Goal: Entertainment & Leisure: Consume media (video, audio)

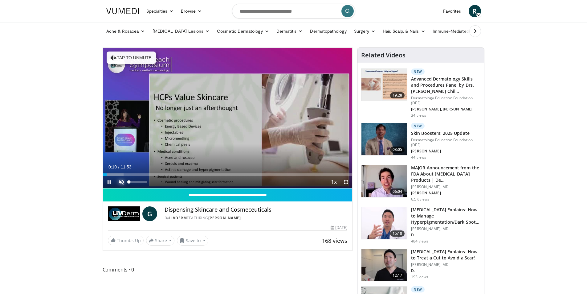
click at [122, 180] on span "Video Player" at bounding box center [121, 182] width 12 height 12
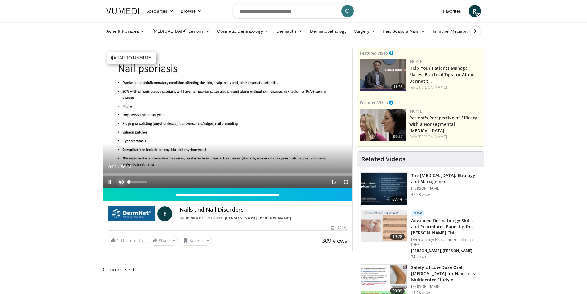
click at [120, 181] on span "Video Player" at bounding box center [121, 182] width 12 height 12
click at [107, 180] on span "Video Player" at bounding box center [109, 182] width 12 height 12
click at [108, 180] on span "Video Player" at bounding box center [109, 182] width 12 height 12
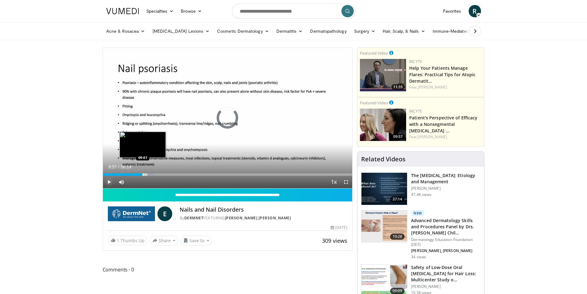
click at [142, 173] on div "Loaded : 20.71% 08:57 09:01" at bounding box center [228, 173] width 250 height 6
click at [107, 180] on span "Video Player" at bounding box center [109, 182] width 12 height 12
click at [107, 181] on span "Video Player" at bounding box center [109, 182] width 12 height 12
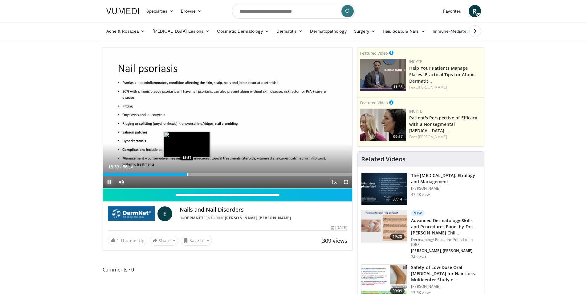
click at [187, 175] on div "Progress Bar" at bounding box center [187, 174] width 1 height 2
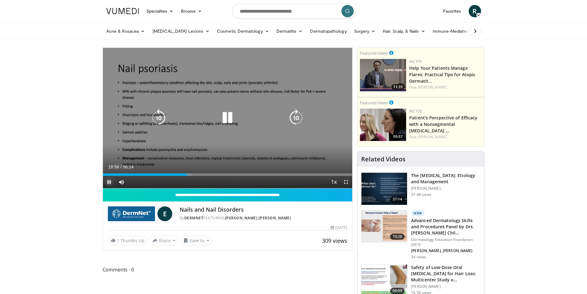
click at [188, 175] on div "Loaded : 35.80% 18:59 18:57" at bounding box center [228, 174] width 250 height 2
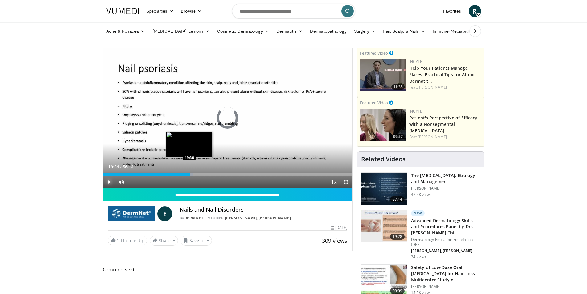
click at [189, 175] on div "Progress Bar" at bounding box center [189, 174] width 1 height 2
click at [191, 175] on div "Progress Bar" at bounding box center [191, 174] width 1 height 2
click at [193, 174] on div "Progress Bar" at bounding box center [193, 174] width 1 height 2
click at [194, 174] on div "Progress Bar" at bounding box center [194, 174] width 1 height 2
click at [213, 175] on div "Progress Bar" at bounding box center [213, 174] width 1 height 2
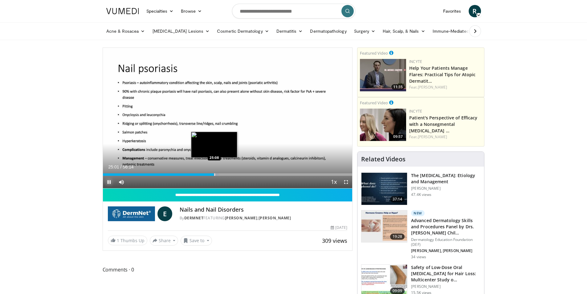
click at [214, 175] on div "Progress Bar" at bounding box center [214, 174] width 1 height 2
click at [216, 175] on div "Progress Bar" at bounding box center [215, 174] width 7 height 2
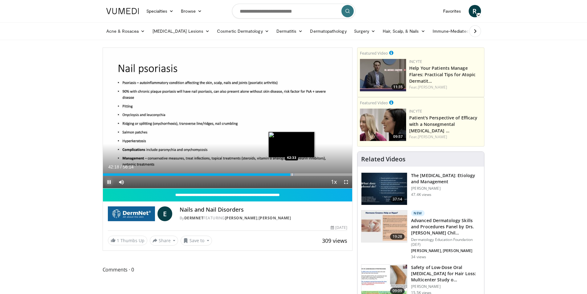
click at [292, 173] on div "Progress Bar" at bounding box center [292, 174] width 1 height 2
click at [289, 175] on div "Progress Bar" at bounding box center [289, 174] width 1 height 2
click at [290, 173] on div "Progress Bar" at bounding box center [290, 174] width 1 height 2
click at [292, 174] on div "Progress Bar" at bounding box center [292, 174] width 1 height 2
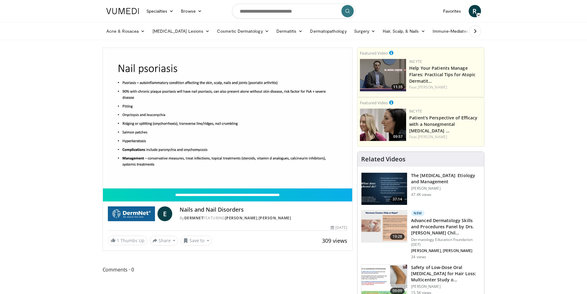
click at [225, 268] on span "Comments 0" at bounding box center [228, 269] width 250 height 8
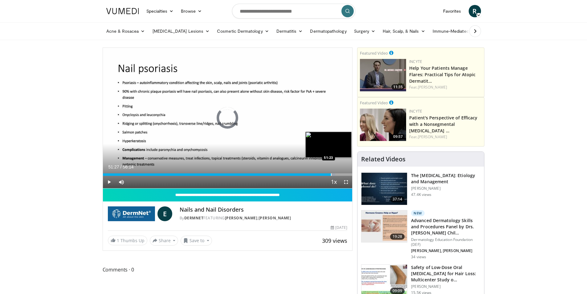
click at [331, 173] on div "Progress Bar" at bounding box center [331, 174] width 1 height 2
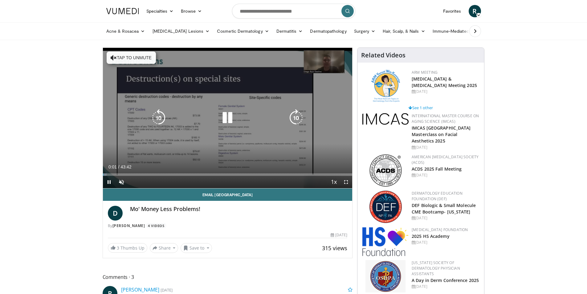
click at [223, 120] on icon "Video Player" at bounding box center [227, 117] width 17 height 17
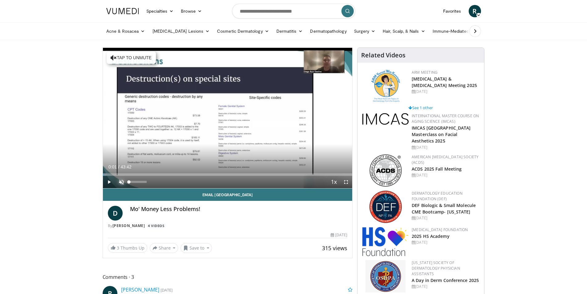
click at [120, 180] on span "Video Player" at bounding box center [121, 182] width 12 height 12
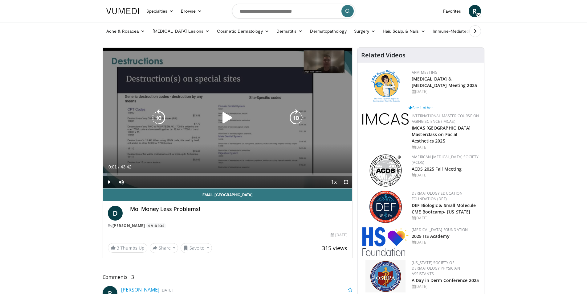
click at [228, 112] on icon "Video Player" at bounding box center [227, 117] width 17 height 17
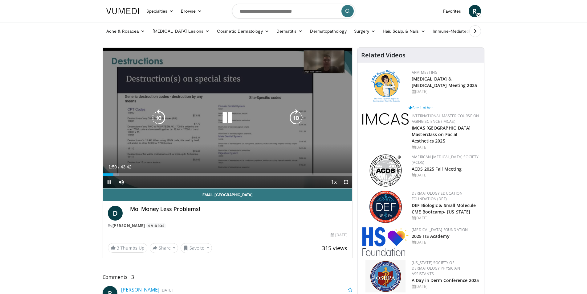
click at [233, 119] on icon "Video Player" at bounding box center [227, 117] width 17 height 17
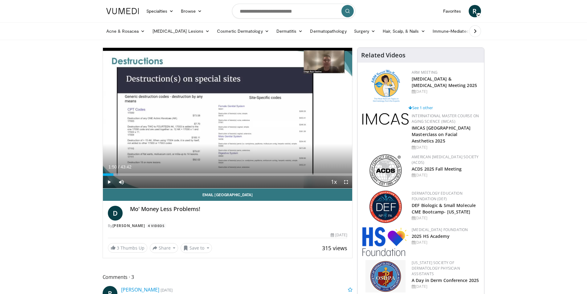
click at [107, 182] on span "Video Player" at bounding box center [109, 182] width 12 height 12
click at [112, 174] on div "Progress Bar" at bounding box center [112, 174] width 1 height 2
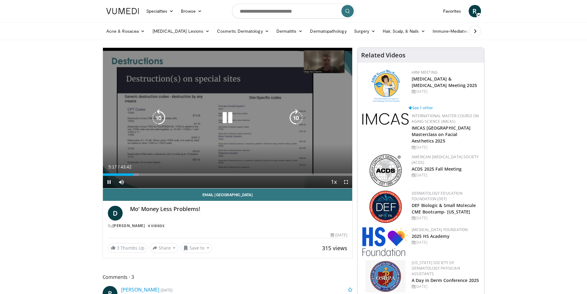
click at [226, 116] on icon "Video Player" at bounding box center [227, 117] width 17 height 17
click at [227, 118] on icon "Video Player" at bounding box center [227, 117] width 17 height 17
click at [229, 120] on icon "Video Player" at bounding box center [227, 117] width 17 height 17
click at [228, 114] on icon "Video Player" at bounding box center [227, 117] width 17 height 17
click at [227, 120] on icon "Video Player" at bounding box center [227, 117] width 17 height 17
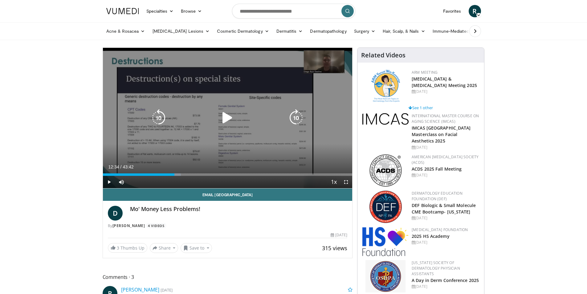
click at [226, 119] on icon "Video Player" at bounding box center [227, 117] width 17 height 17
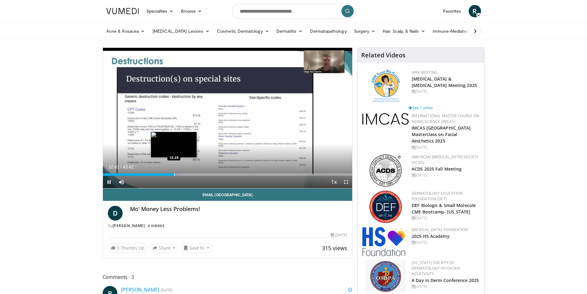
click at [174, 174] on div "Progress Bar" at bounding box center [174, 174] width 1 height 2
click at [172, 174] on div "Progress Bar" at bounding box center [172, 174] width 1 height 2
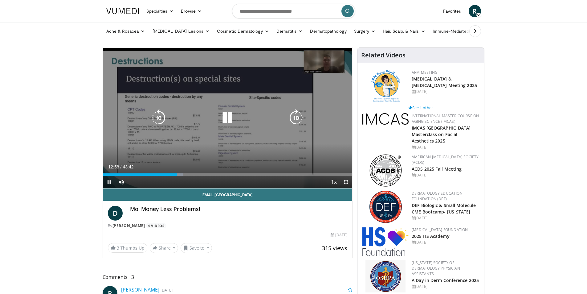
click at [228, 120] on icon "Video Player" at bounding box center [227, 117] width 17 height 17
click at [223, 114] on icon "Video Player" at bounding box center [227, 117] width 17 height 17
click at [226, 122] on icon "Video Player" at bounding box center [227, 117] width 17 height 17
click at [227, 116] on icon "Video Player" at bounding box center [227, 117] width 17 height 17
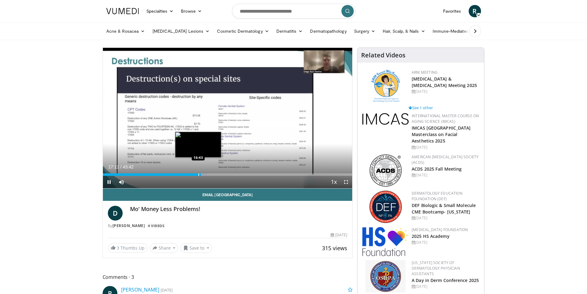
click at [198, 172] on div "Loaded : 41.98% 17:11 16:43" at bounding box center [228, 173] width 250 height 6
click at [196, 175] on div "Progress Bar" at bounding box center [196, 174] width 1 height 2
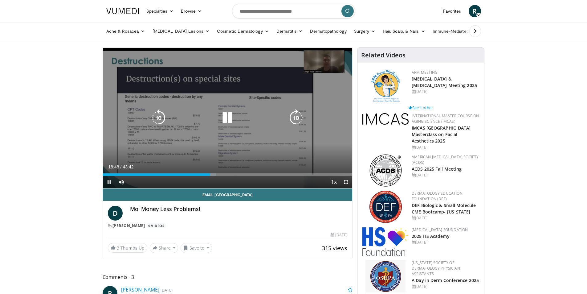
click at [226, 112] on icon "Video Player" at bounding box center [227, 117] width 17 height 17
click at [226, 121] on icon "Video Player" at bounding box center [227, 117] width 17 height 17
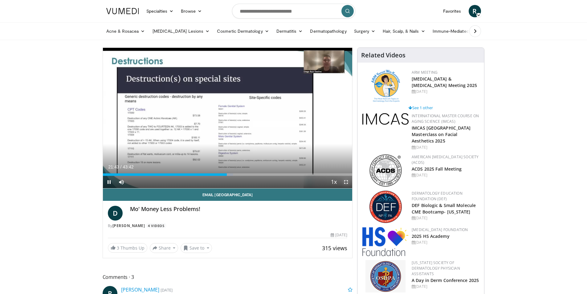
click at [345, 182] on span "Video Player" at bounding box center [346, 182] width 12 height 12
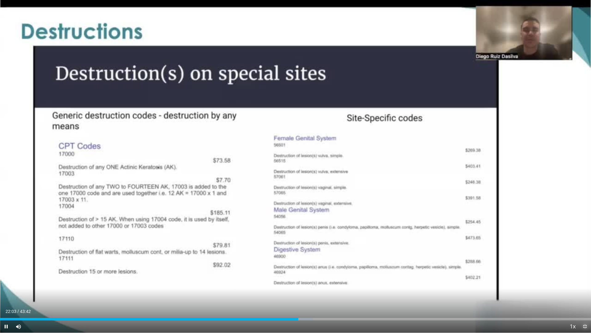
click at [584, 293] on span "Video Player" at bounding box center [585, 326] width 12 height 12
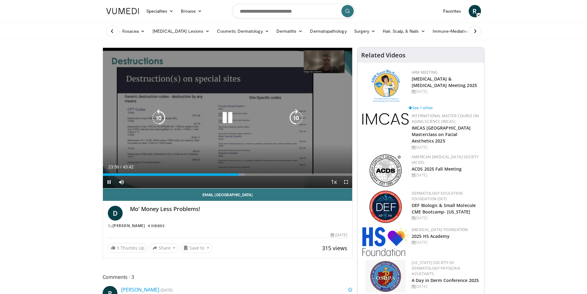
click at [232, 116] on icon "Video Player" at bounding box center [227, 117] width 17 height 17
